Goal: Find contact information: Find contact information

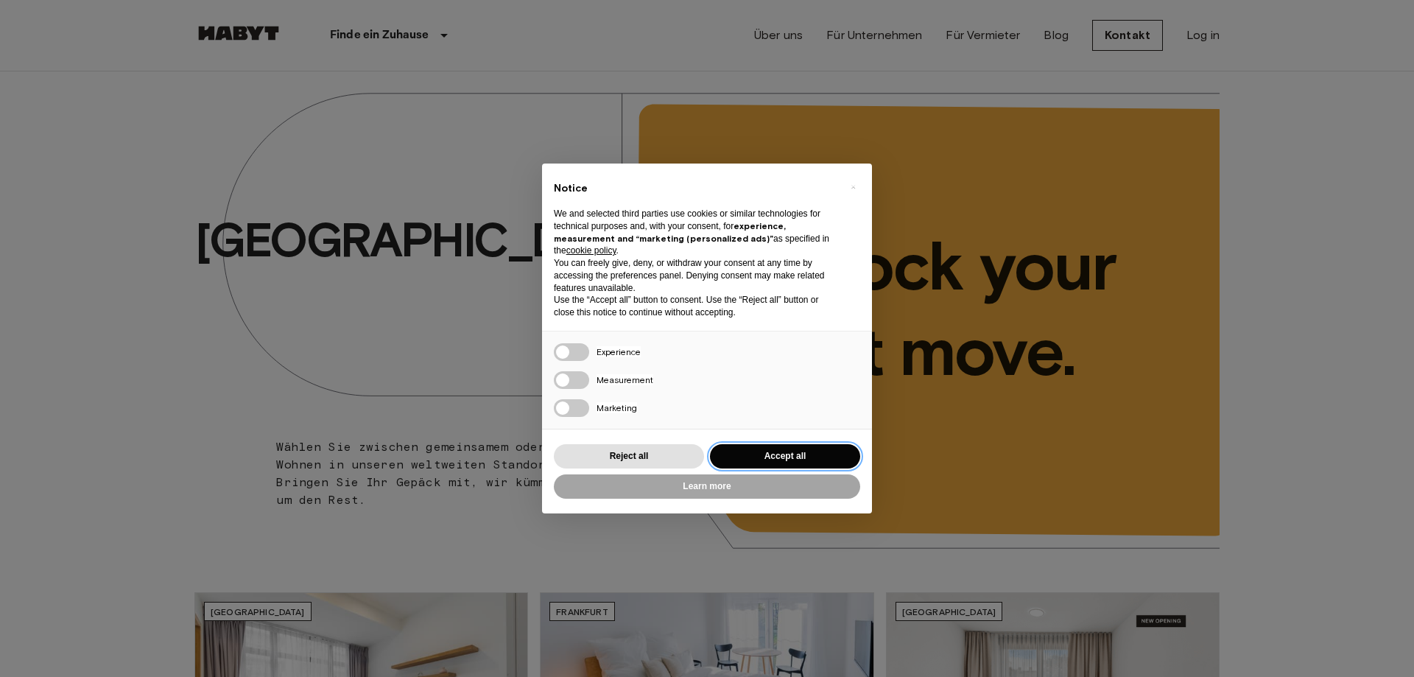
click at [768, 455] on button "Accept all" at bounding box center [785, 456] width 150 height 24
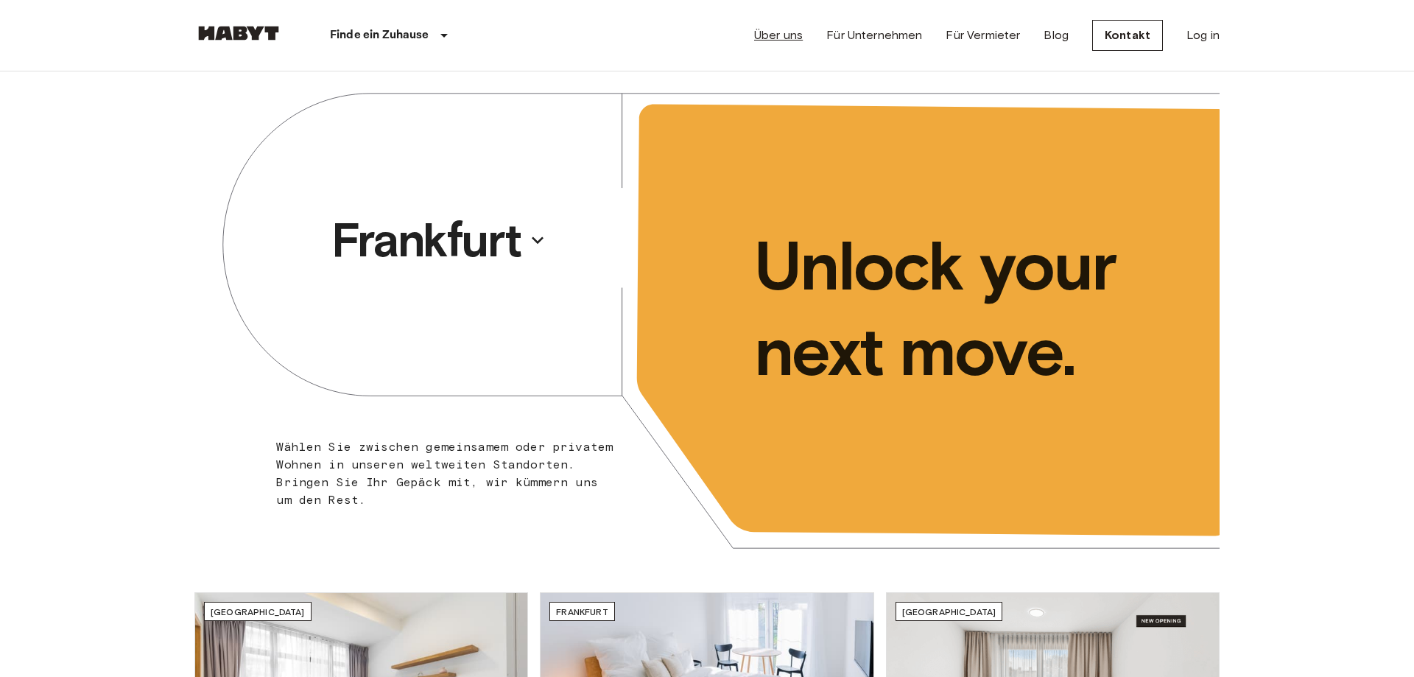
click at [784, 37] on link "Über uns" at bounding box center [778, 36] width 49 height 18
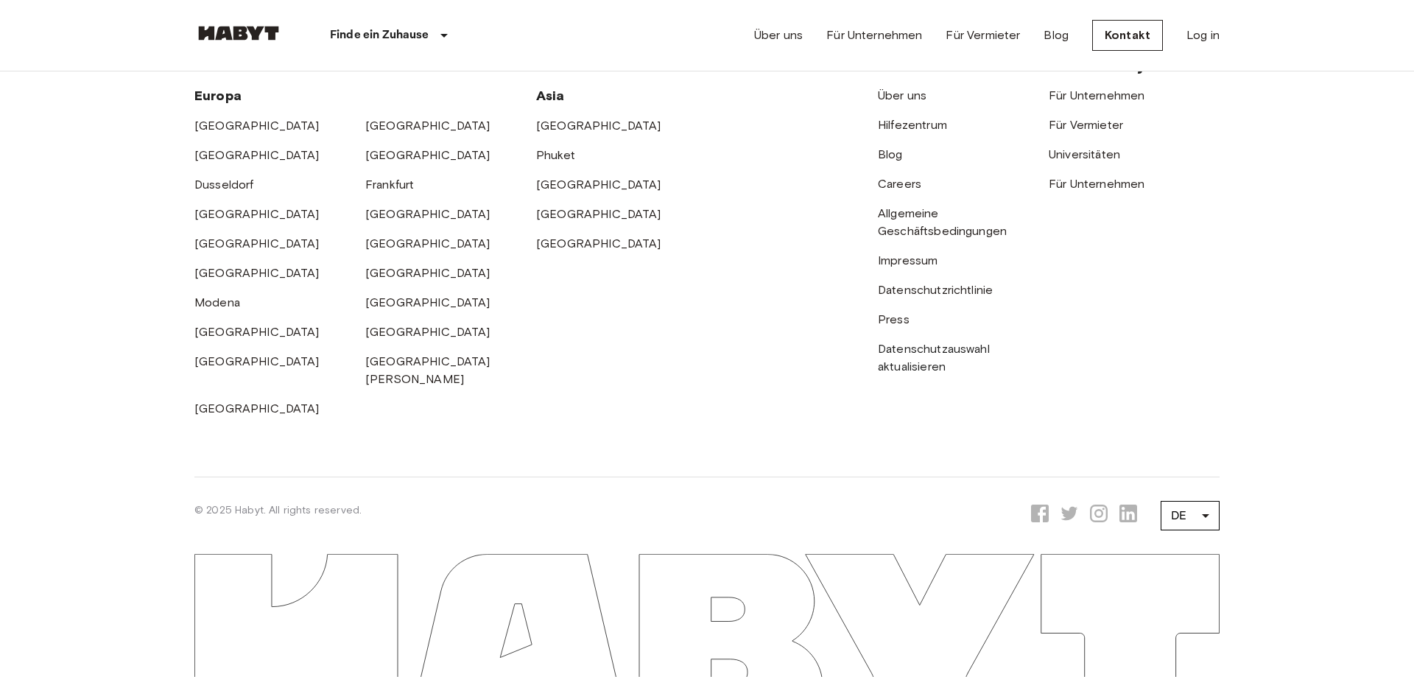
scroll to position [4829, 0]
click at [913, 267] on link "Impressum" at bounding box center [908, 260] width 60 height 14
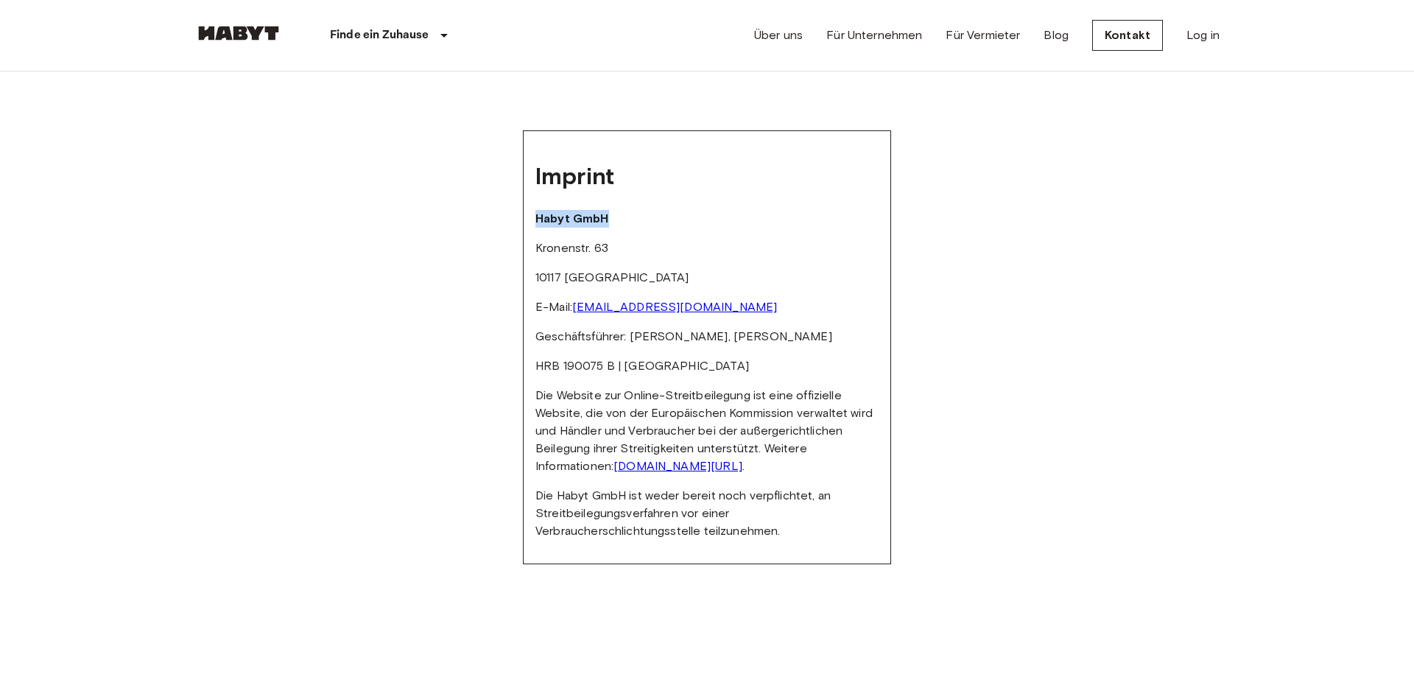
drag, startPoint x: 538, startPoint y: 214, endPoint x: 617, endPoint y: 217, distance: 79.6
click at [617, 217] on p "Habyt GmbH" at bounding box center [707, 219] width 343 height 18
copy strong "Habyt GmbH"
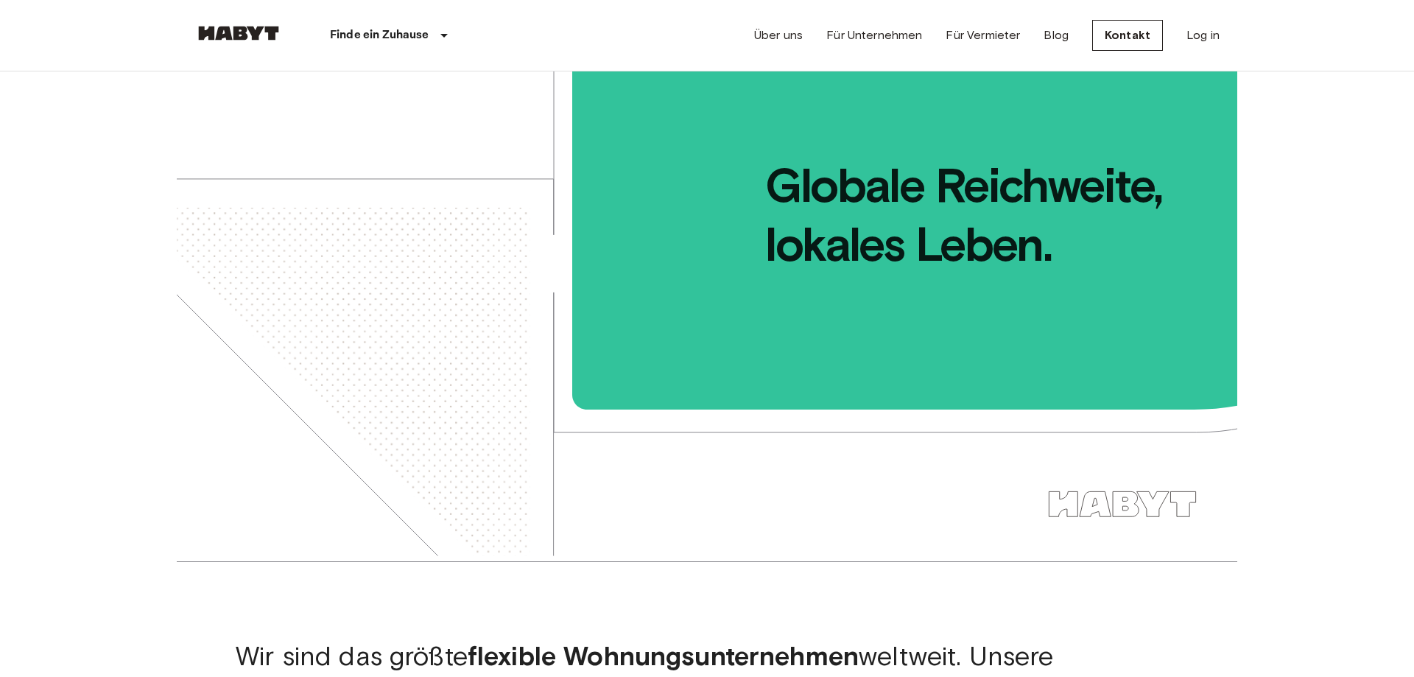
scroll to position [3719, 0]
